Goal: Book appointment/travel/reservation

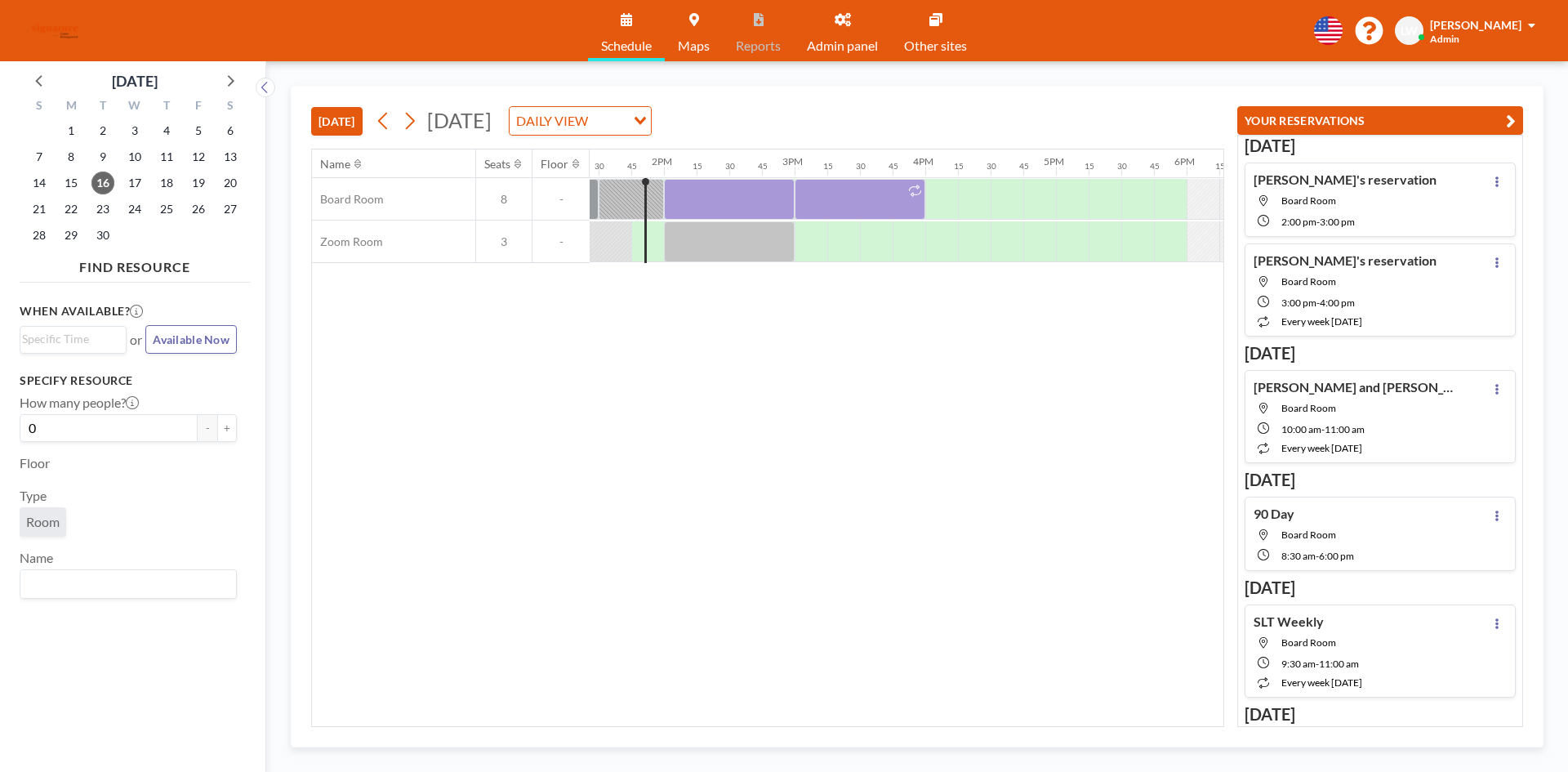
scroll to position [0, 1764]
click at [132, 184] on span "17" at bounding box center [135, 183] width 23 height 23
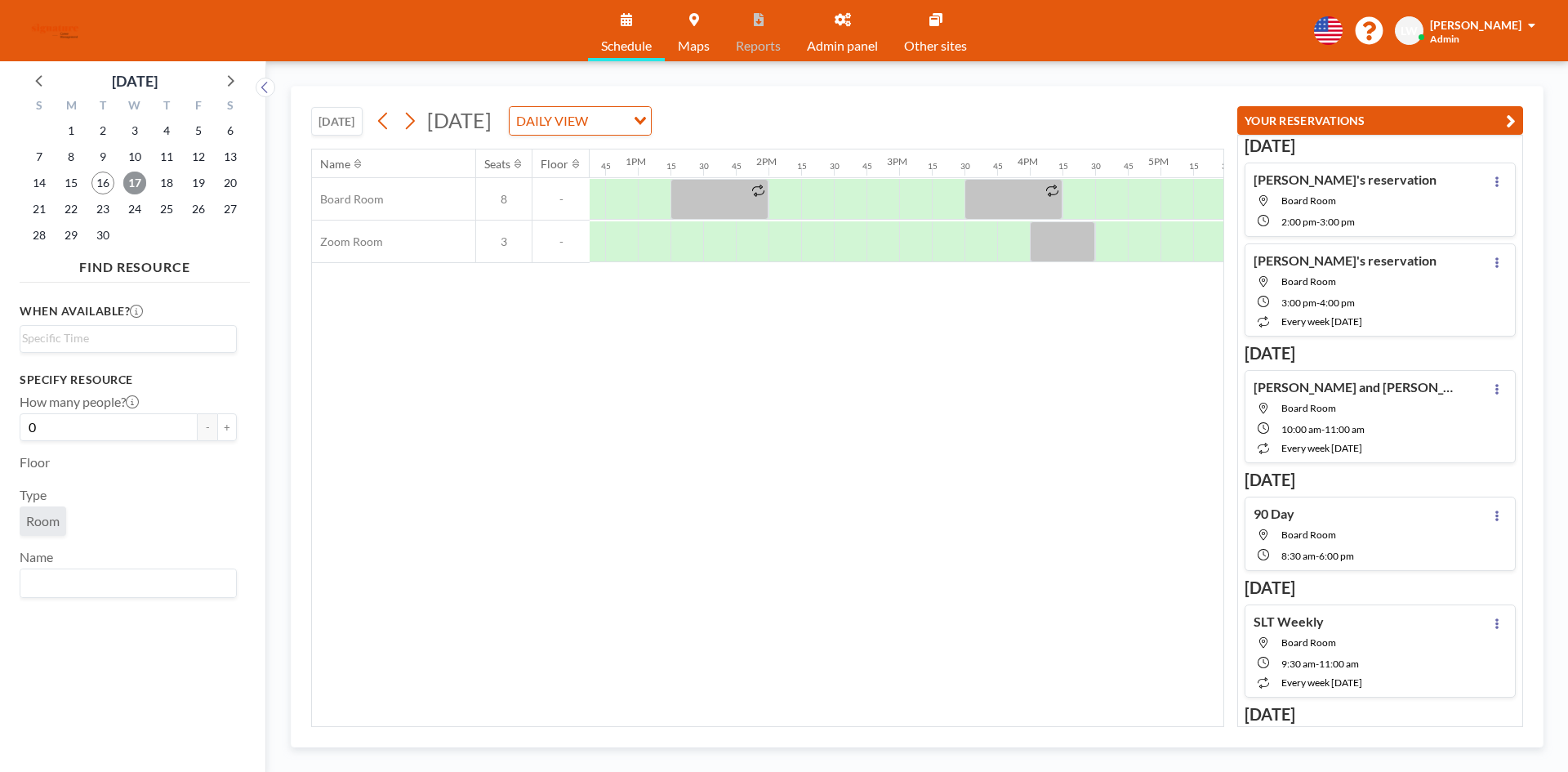
scroll to position [0, 1829]
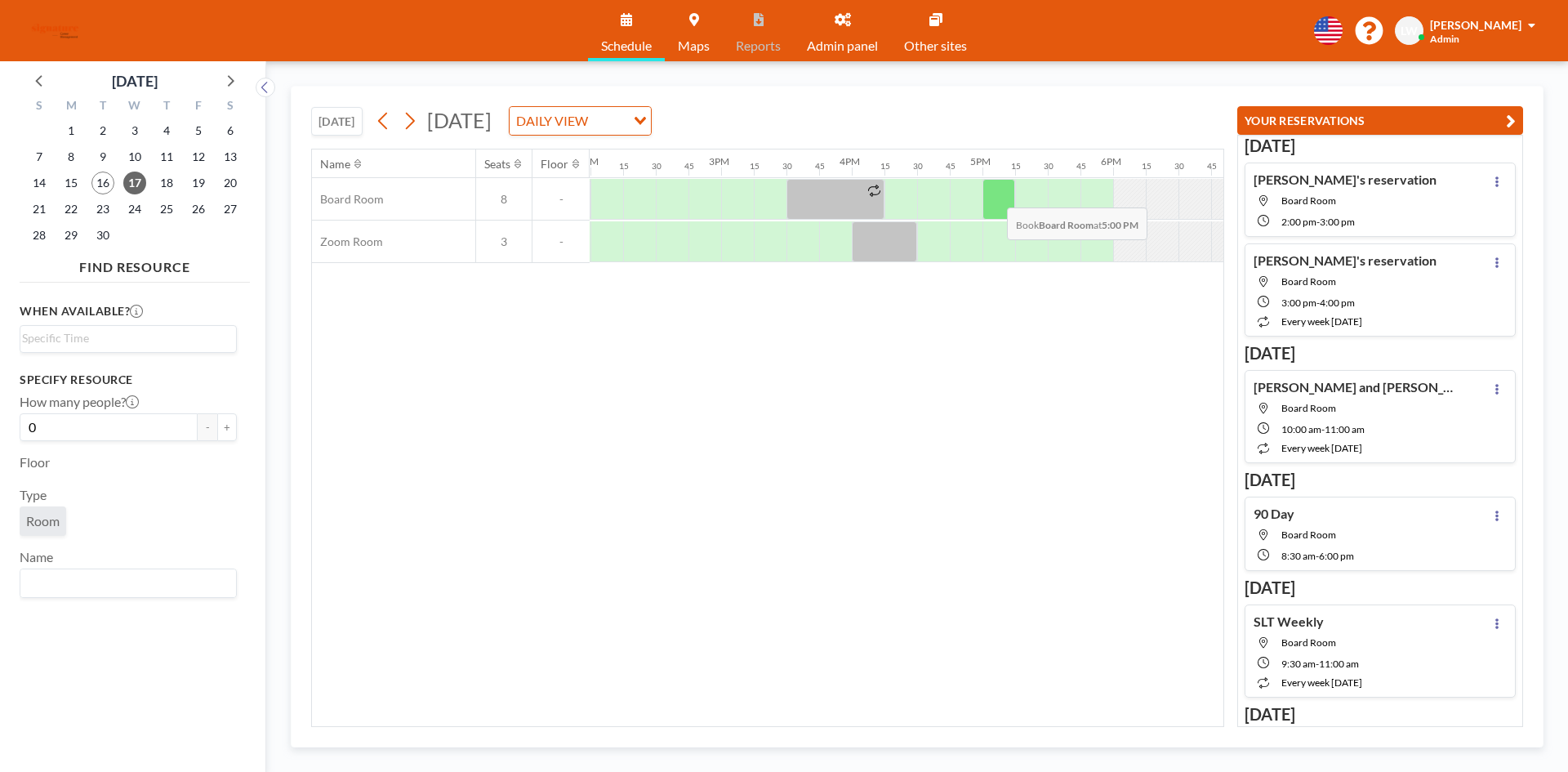
click at [994, 195] on div at bounding box center [999, 199] width 32 height 41
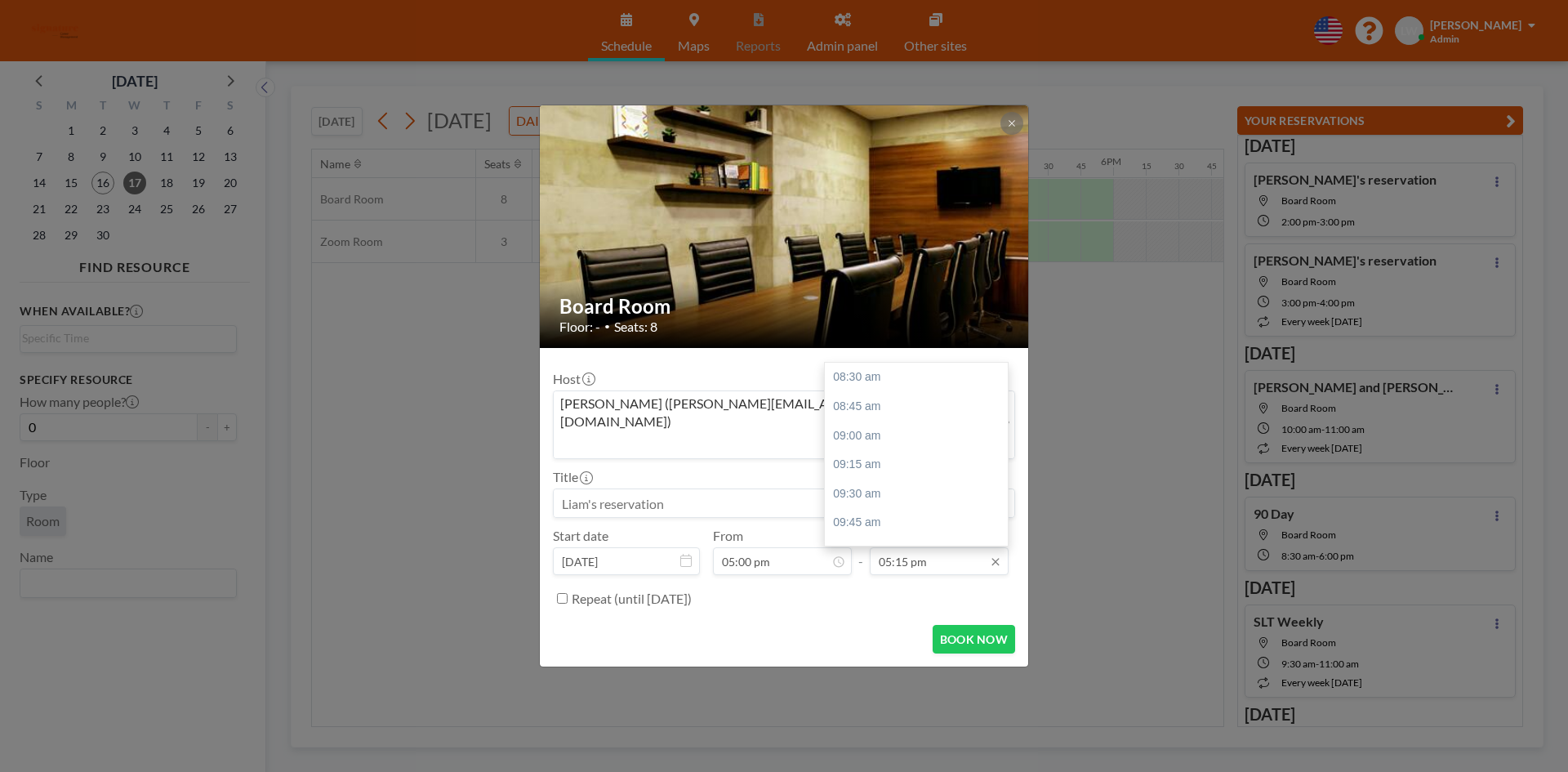
scroll to position [951, 0]
click at [916, 547] on input "05:15 pm" at bounding box center [939, 561] width 139 height 28
click at [895, 517] on div "06:00 pm" at bounding box center [920, 532] width 191 height 30
type input "06:00 pm"
click at [719, 493] on input at bounding box center [784, 503] width 461 height 28
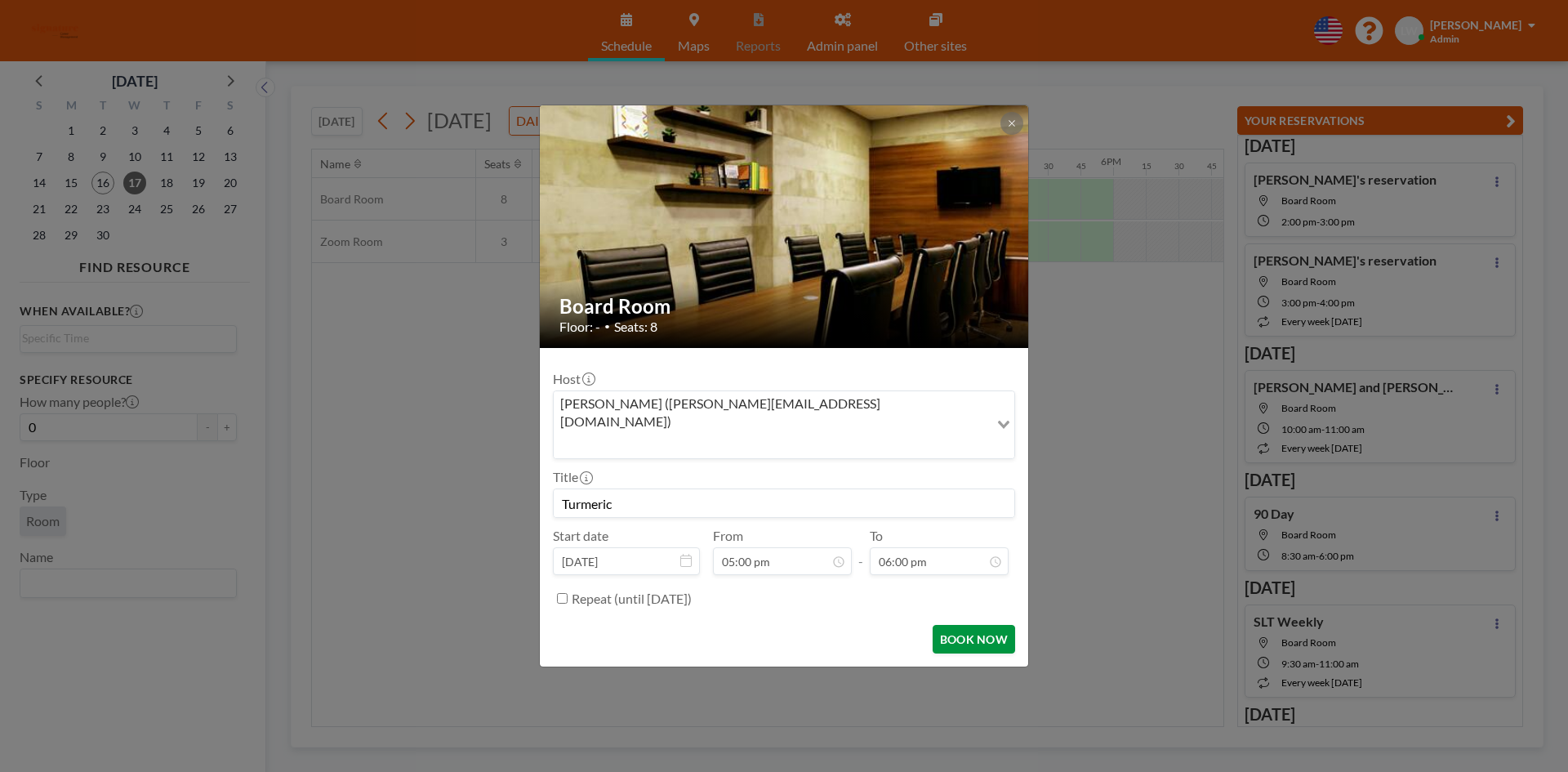
type input "Turmeric"
click at [987, 625] on button "BOOK NOW" at bounding box center [974, 639] width 83 height 29
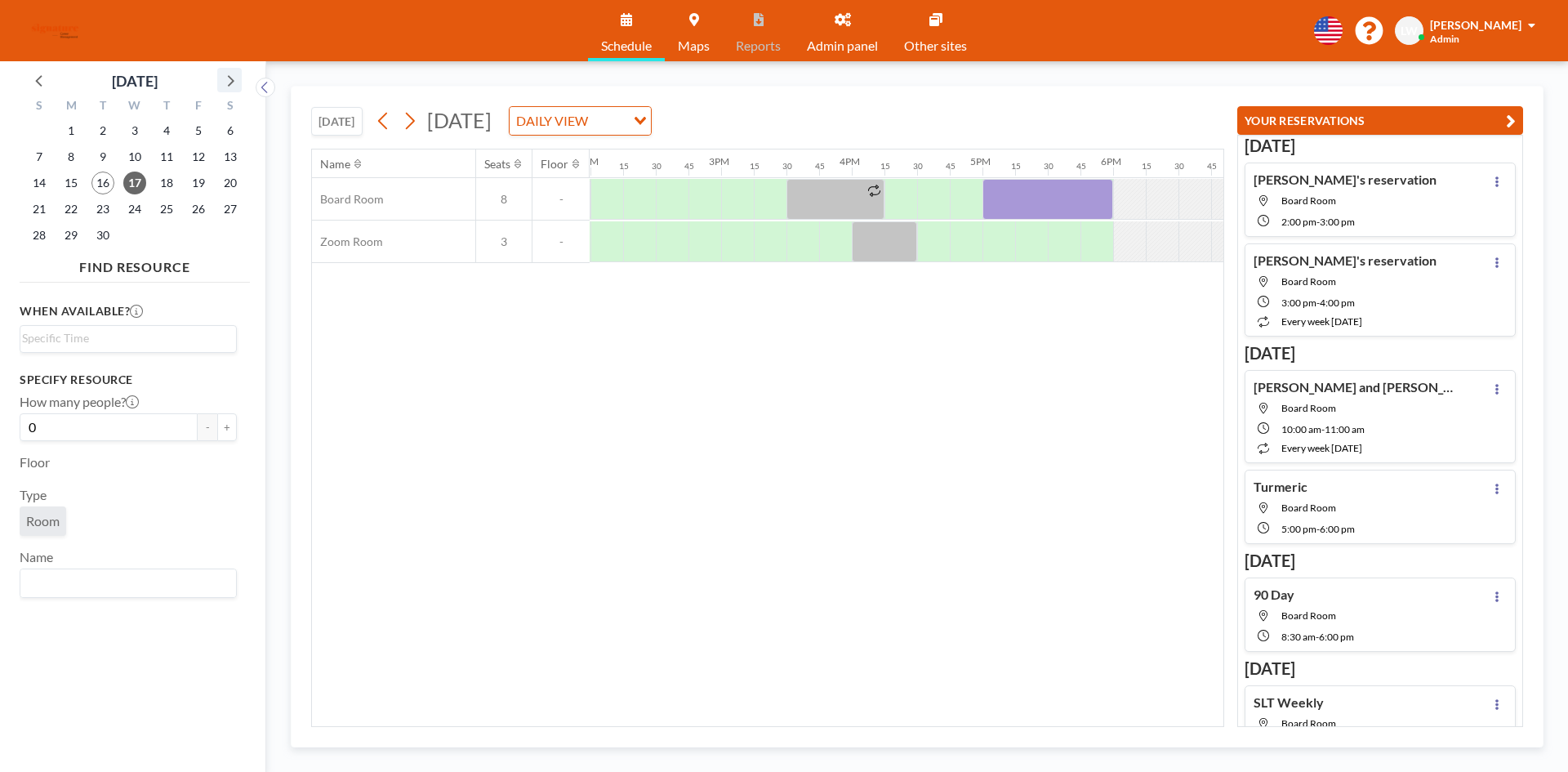
click at [226, 85] on icon at bounding box center [230, 80] width 22 height 22
click at [138, 158] on span "8" at bounding box center [135, 157] width 23 height 23
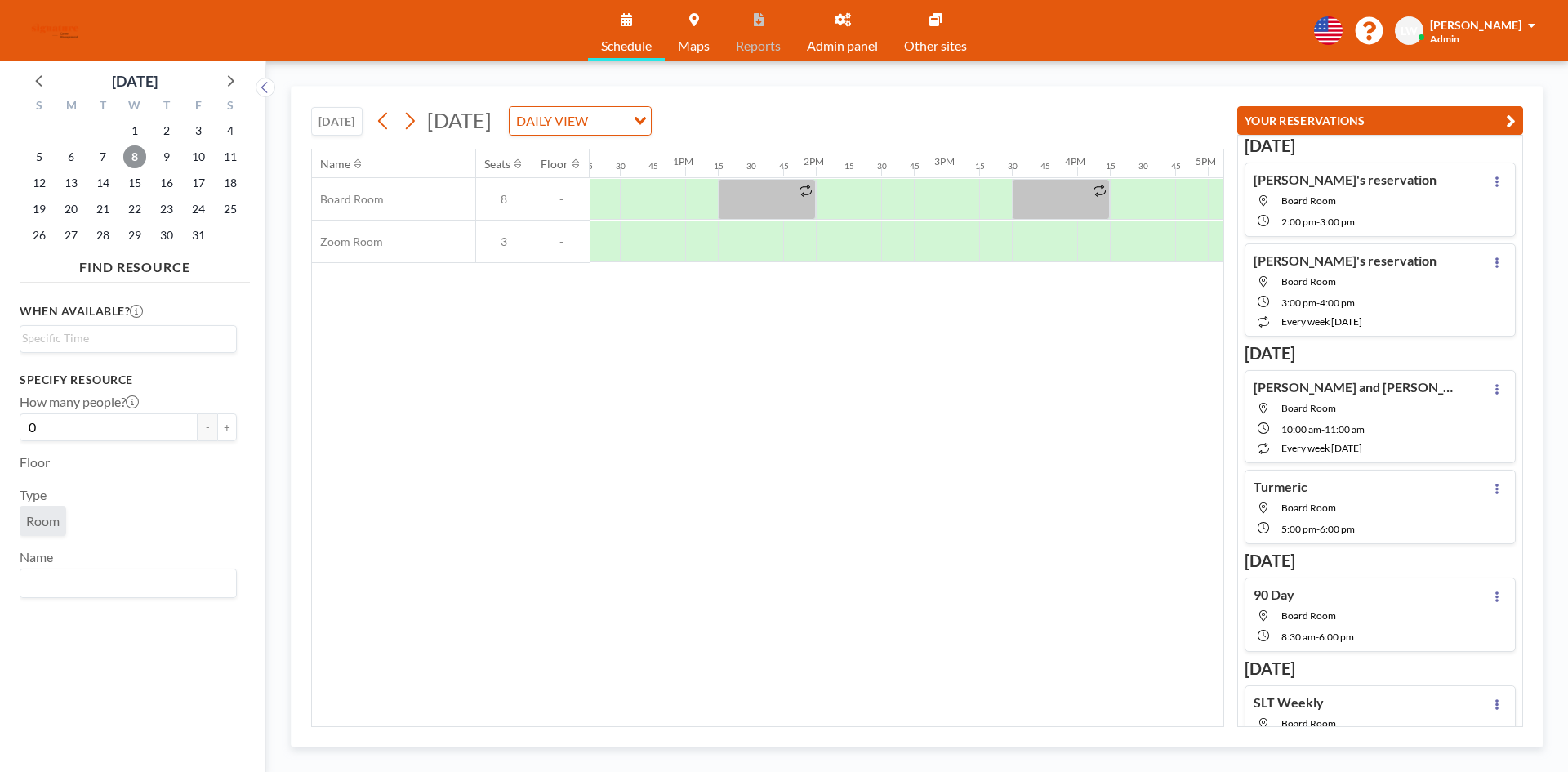
scroll to position [0, 1763]
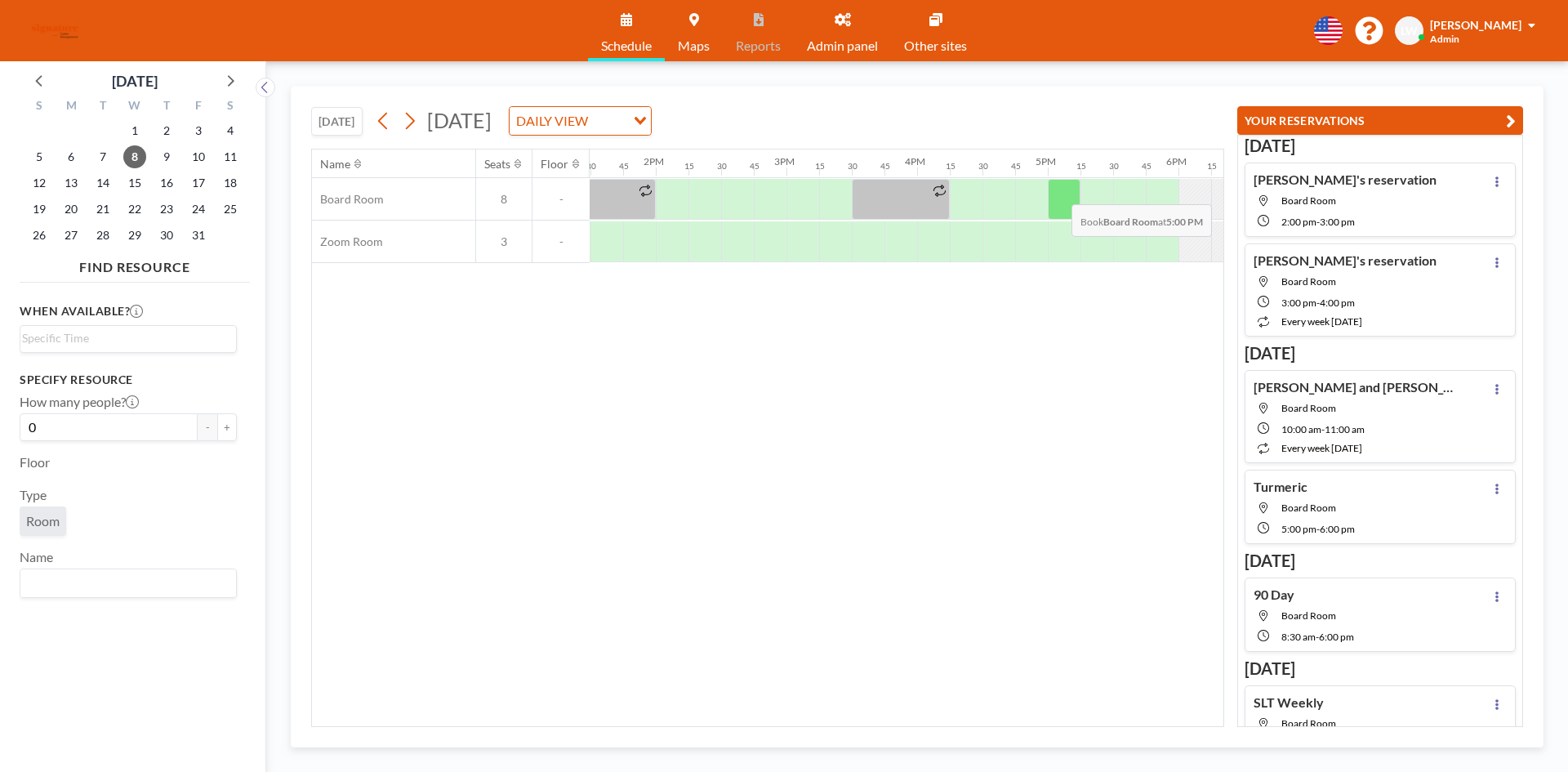
click at [1058, 192] on div at bounding box center [1064, 199] width 32 height 41
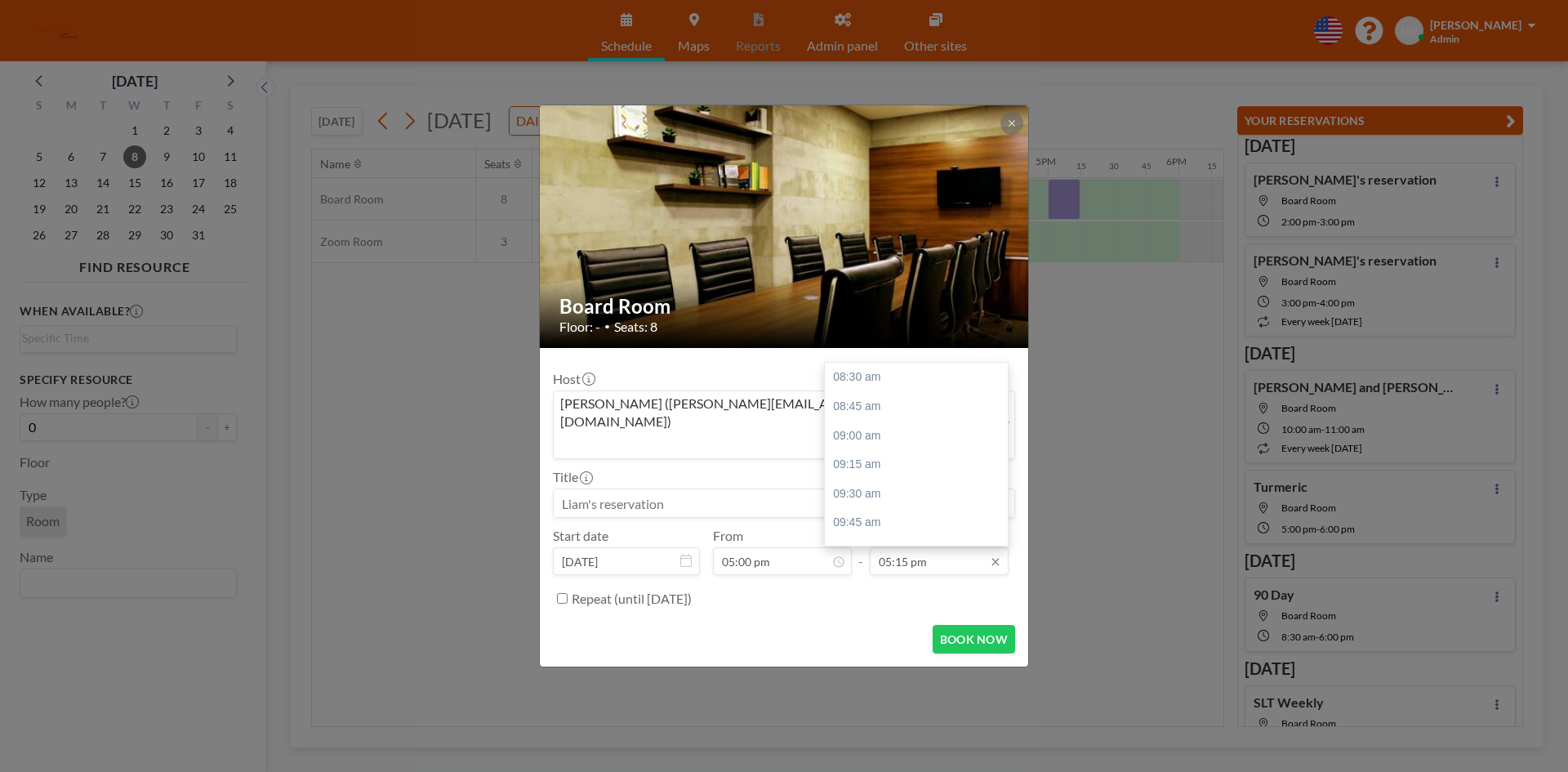
scroll to position [951, 0]
click at [875, 517] on div "06:00 pm" at bounding box center [920, 532] width 191 height 30
type input "06:00 pm"
click at [570, 585] on div "Repeat (until [DATE])" at bounding box center [784, 598] width 463 height 27
click at [565, 593] on input "Repeat (until [DATE])" at bounding box center [562, 598] width 11 height 11
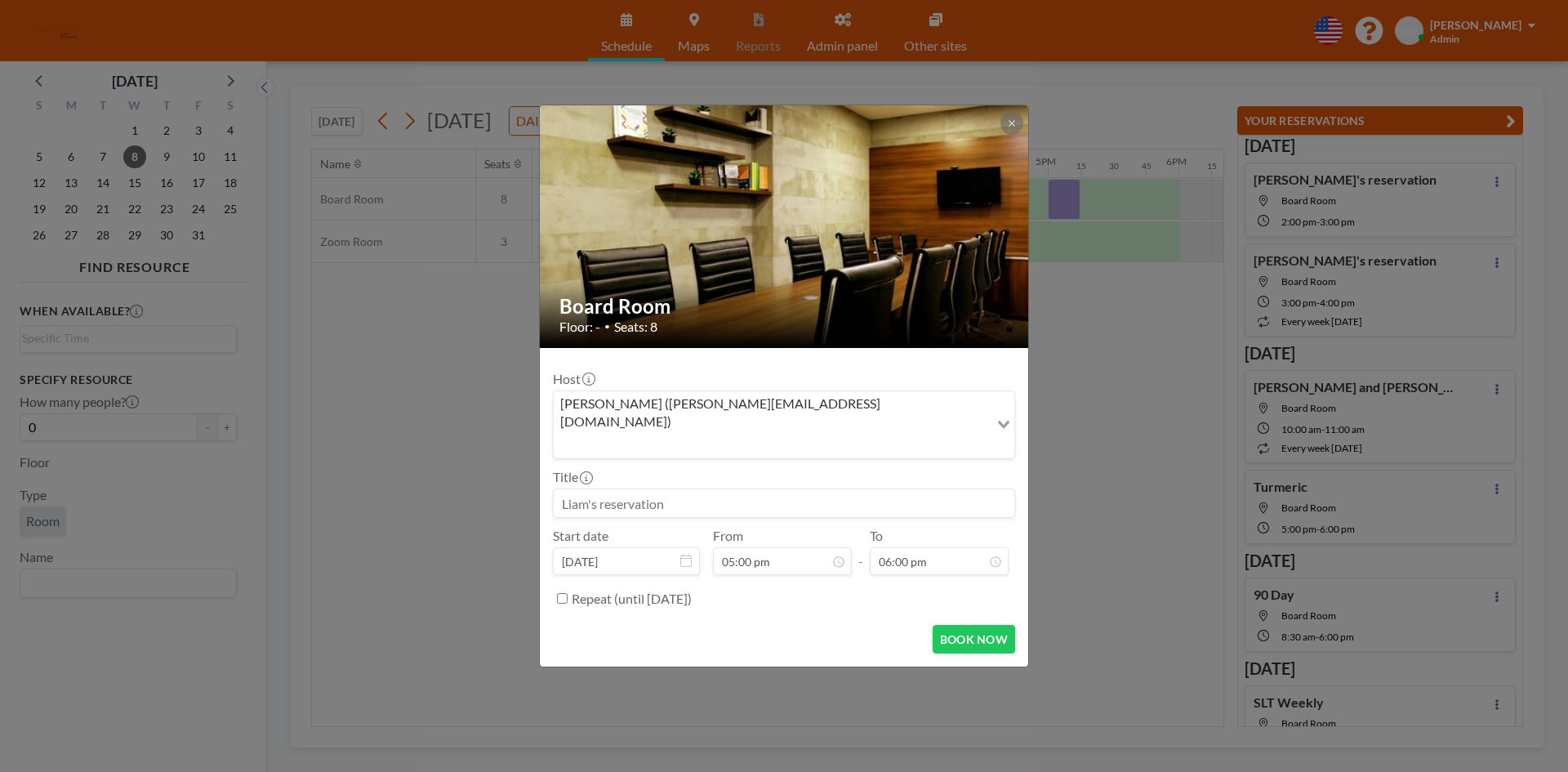
checkbox input "true"
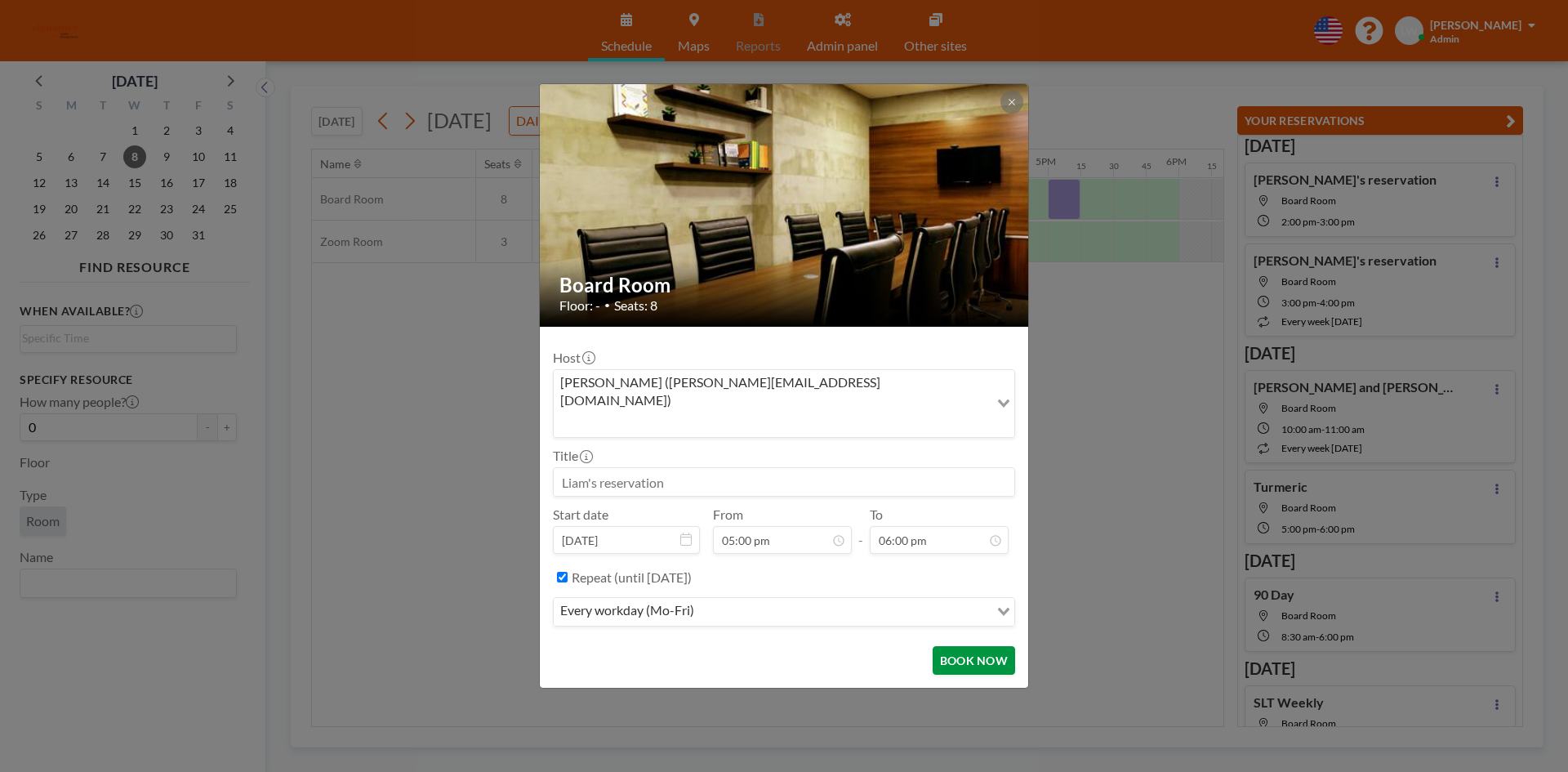
click at [952, 646] on button "BOOK NOW" at bounding box center [974, 660] width 83 height 29
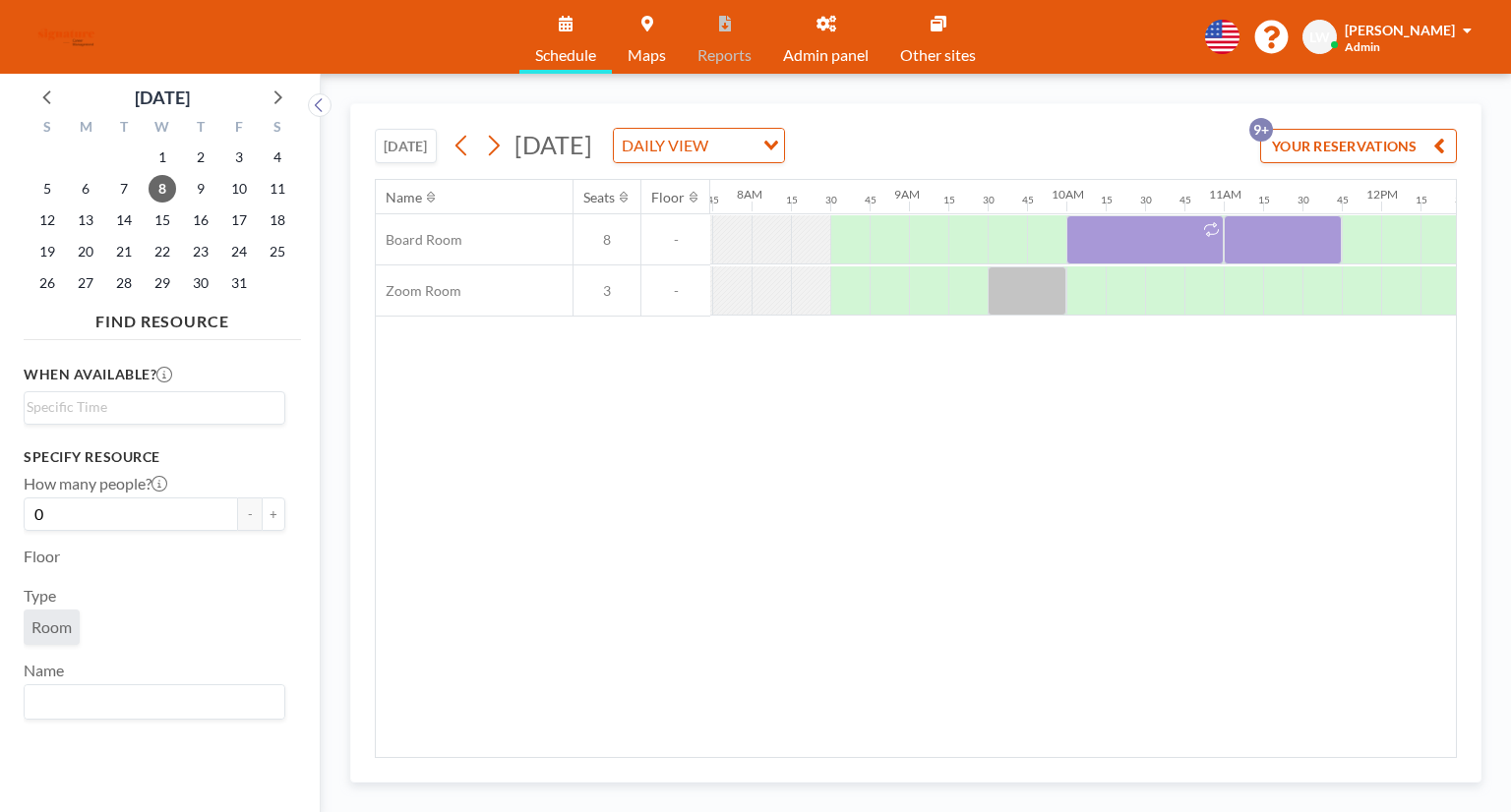
scroll to position [0, 1220]
